Goal: Task Accomplishment & Management: Manage account settings

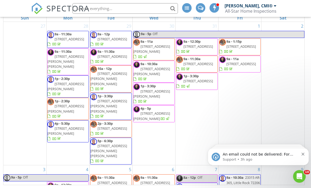
click at [302, 154] on icon "Dismiss notification" at bounding box center [302, 153] width 3 height 3
click at [300, 154] on div "An email could not be delivered: For more information, view Why emails don't ge…" at bounding box center [257, 156] width 93 height 11
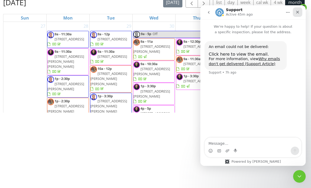
click at [294, 12] on div "Close" at bounding box center [296, 11] width 9 height 9
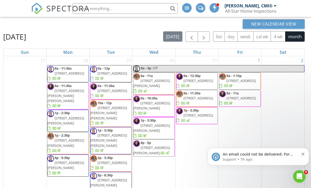
click at [303, 154] on icon "Dismiss notification" at bounding box center [302, 153] width 3 height 3
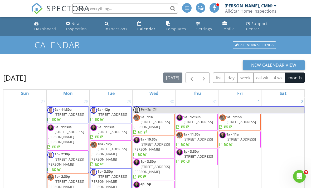
click at [71, 25] on div "New Inspection" at bounding box center [76, 26] width 21 height 10
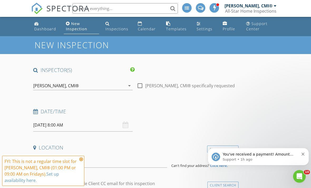
click at [130, 81] on div "Daniel Burkhead, CMI® arrow_drop_down" at bounding box center [82, 85] width 99 height 9
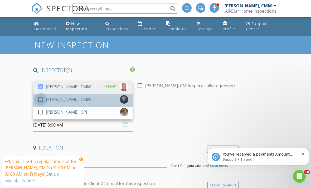
click at [43, 101] on div at bounding box center [40, 99] width 9 height 9
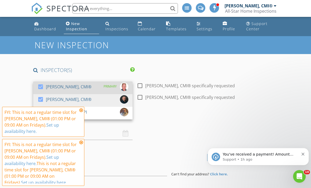
click at [41, 84] on div at bounding box center [40, 86] width 9 height 9
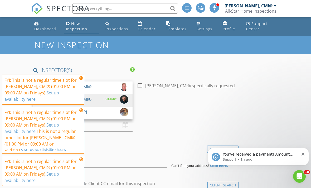
click at [82, 111] on icon at bounding box center [81, 110] width 4 height 4
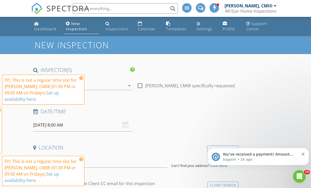
click at [78, 78] on div "check_box_outline_blank Daniel Burkhead, CMI® check_box Scott Lamb, CMI® PRIMAR…" at bounding box center [82, 86] width 99 height 17
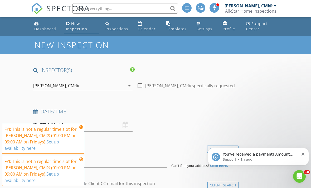
click at [82, 158] on icon at bounding box center [81, 159] width 4 height 4
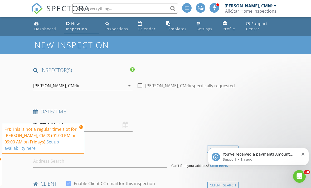
click at [84, 124] on input "08/29/2025 8:00 AM" at bounding box center [82, 124] width 99 height 13
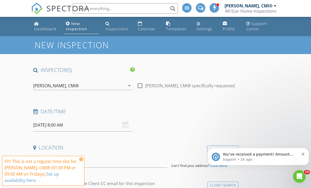
scroll to position [17, 0]
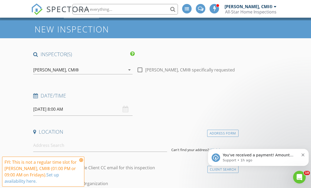
click at [125, 110] on div "08/29/2025 8:00 AM" at bounding box center [82, 108] width 99 height 13
click at [122, 107] on input "08/29/2025 8:00 AM" at bounding box center [82, 108] width 99 height 13
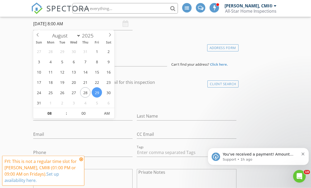
scroll to position [106, 0]
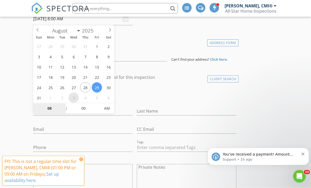
select select "8"
type input "09/03/2025 8:00 AM"
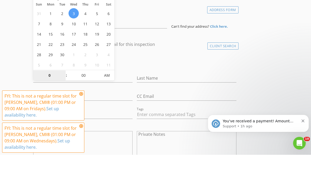
type input "01"
type input "[DATE] 1:00 PM"
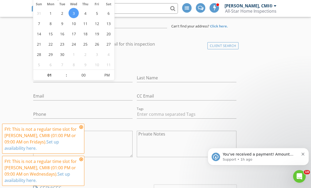
click at [175, 56] on div "check_box_outline_blank Client is a Company/Organization" at bounding box center [134, 63] width 203 height 14
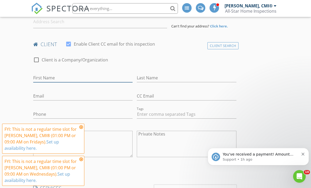
click at [57, 73] on input "First Name" at bounding box center [82, 77] width 99 height 9
type input "Stephen"
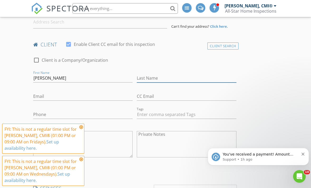
click at [163, 74] on input "Last Name" at bounding box center [186, 78] width 99 height 9
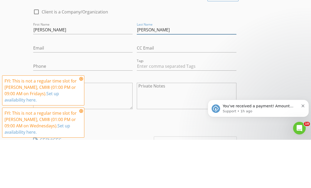
type input "Stilley"
click at [57, 92] on input "Email" at bounding box center [82, 96] width 99 height 9
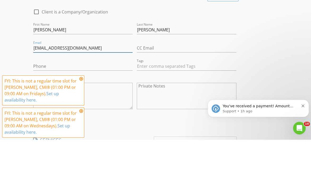
type input "Ssmrfixit@gmail.com"
click at [48, 110] on input "Phone" at bounding box center [82, 114] width 99 height 9
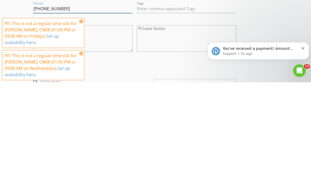
type input "479-464-4626"
click at [82, 125] on icon at bounding box center [81, 127] width 4 height 4
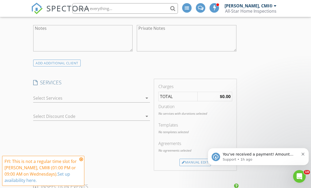
click at [76, 97] on div at bounding box center [87, 98] width 109 height 8
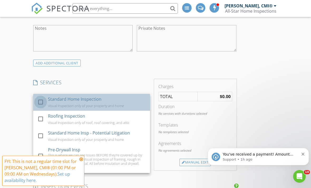
click at [41, 100] on div at bounding box center [40, 101] width 9 height 9
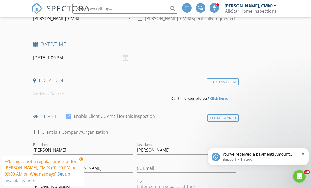
scroll to position [66, 0]
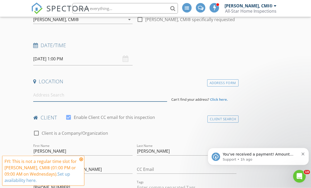
click at [46, 94] on input at bounding box center [100, 95] width 134 height 13
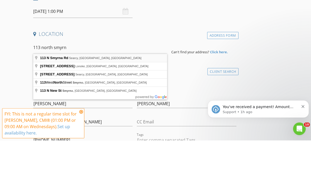
type input "113 N Smyrna Rd, Searcy, AR, USA"
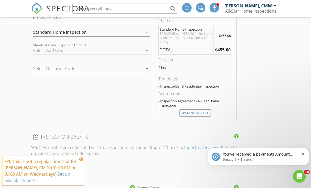
scroll to position [420, 0]
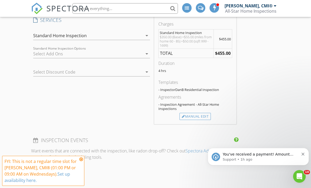
click at [82, 161] on icon at bounding box center [81, 159] width 4 height 4
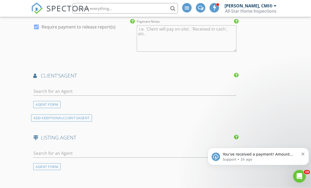
scroll to position [589, 0]
click at [301, 156] on div "You've received a payment! Amount $400.00 Fee $0.00 Net $400.00 Transaction # p…" at bounding box center [257, 156] width 93 height 11
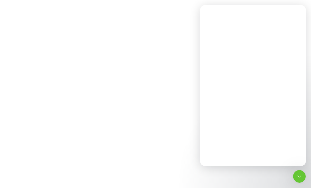
scroll to position [0, 0]
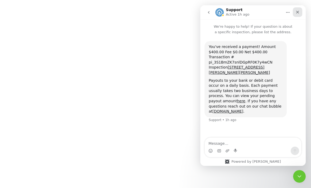
click at [297, 12] on icon "Close" at bounding box center [297, 12] width 3 height 3
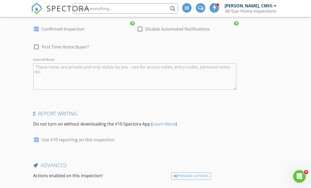
scroll to position [827, 0]
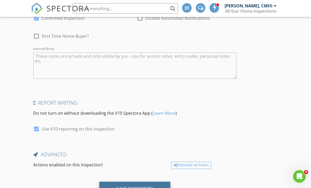
click at [123, 186] on div "Save Inspection" at bounding box center [134, 188] width 37 height 5
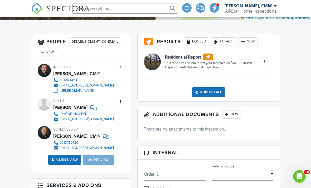
scroll to position [140, 0]
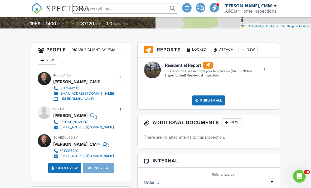
click at [49, 60] on div "New" at bounding box center [47, 60] width 19 height 8
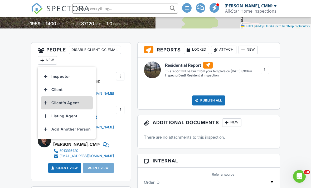
click at [49, 104] on li "Client's Agent" at bounding box center [67, 102] width 52 height 13
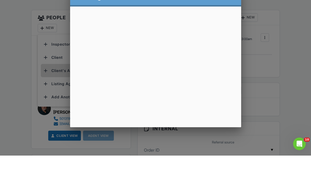
scroll to position [150, 0]
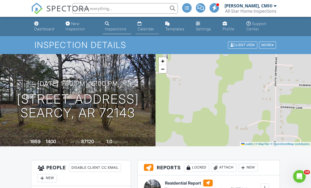
click at [142, 24] on link "Calendar" at bounding box center [146, 26] width 23 height 15
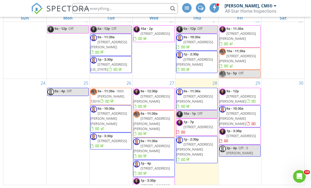
scroll to position [345, 0]
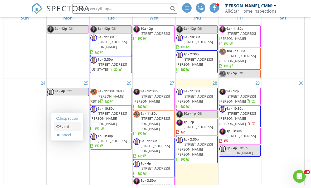
click at [69, 131] on link "Event" at bounding box center [67, 126] width 27 height 8
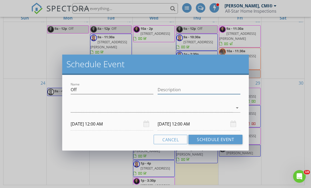
click at [186, 89] on input "Description" at bounding box center [198, 89] width 83 height 9
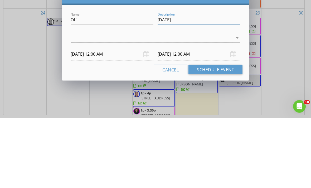
type input "Labor day"
click at [149, 57] on body "SPECTORA Scott Lamb, CMI® All-Star Home Inspections Role: Inspector Dashboard N…" at bounding box center [155, 56] width 311 height 263
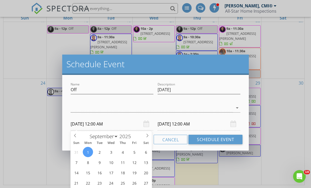
scroll to position [90, 0]
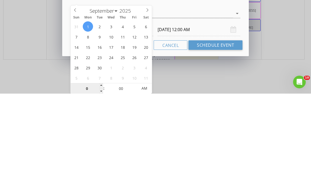
type input "08"
click at [217, 103] on div at bounding box center [152, 107] width 162 height 9
type input "09/01/2025 8:00 AM"
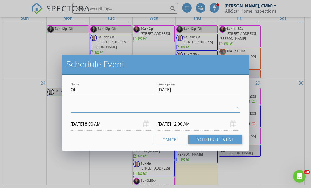
type input "09/02/2025 8:00 AM"
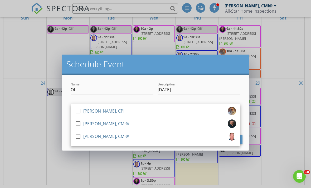
click at [197, 73] on div "Schedule Event" at bounding box center [155, 64] width 186 height 20
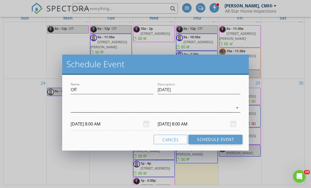
click at [185, 108] on div at bounding box center [152, 107] width 162 height 9
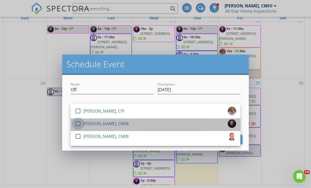
click at [81, 124] on div at bounding box center [77, 123] width 9 height 9
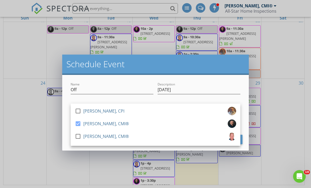
click at [122, 81] on div "Name Off" at bounding box center [111, 90] width 87 height 18
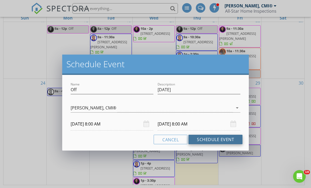
click at [214, 138] on button "Schedule Event" at bounding box center [215, 139] width 54 height 9
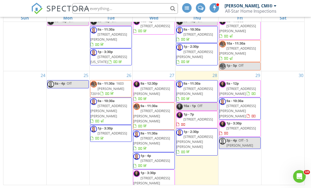
scroll to position [352, 0]
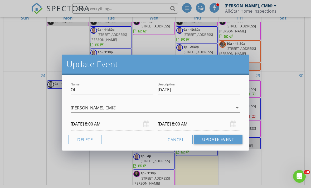
click at [230, 120] on input "09/02/2025 8:00 AM" at bounding box center [198, 123] width 83 height 13
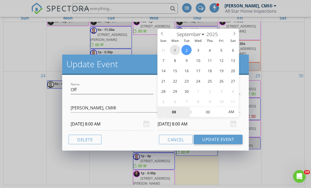
type input "09/01/2025 8:00 AM"
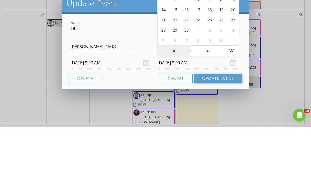
type input "05"
type input "09/01/2025 5:00 PM"
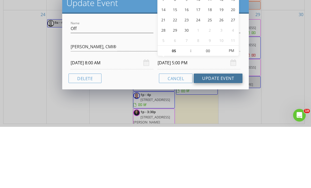
click at [227, 135] on button "Update Event" at bounding box center [217, 139] width 49 height 9
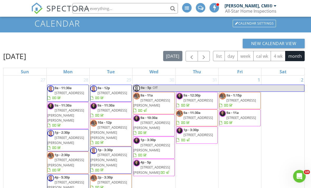
scroll to position [0, 0]
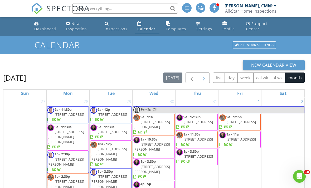
click at [202, 76] on span "button" at bounding box center [203, 78] width 6 height 6
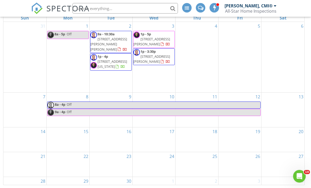
scroll to position [75, 0]
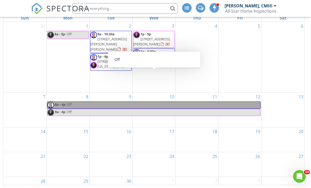
click at [92, 101] on link "8a - 4p Off" at bounding box center [154, 104] width 214 height 7
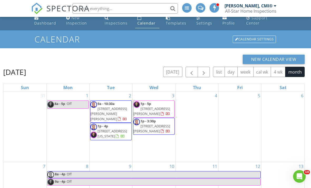
scroll to position [7, 0]
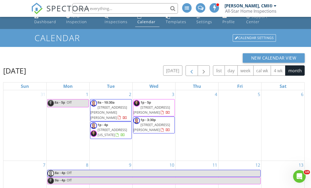
click at [192, 71] on span "button" at bounding box center [191, 71] width 6 height 6
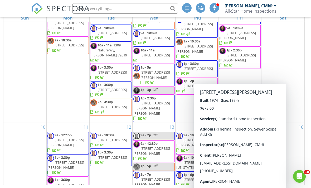
scroll to position [280, 0]
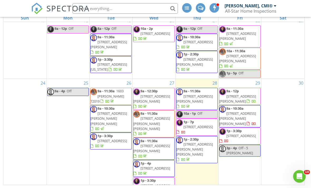
scroll to position [92, 0]
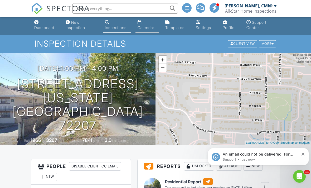
click at [144, 28] on div "Calendar" at bounding box center [145, 27] width 17 height 4
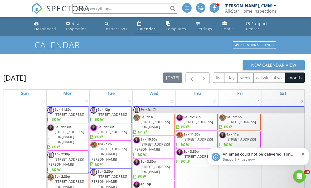
click at [301, 152] on button "Dismiss notification" at bounding box center [302, 153] width 3 height 4
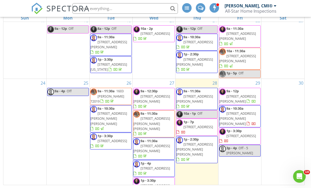
scroll to position [345, 0]
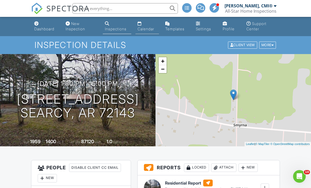
click at [147, 28] on div "Calendar" at bounding box center [145, 29] width 17 height 4
